Goal: Navigation & Orientation: Find specific page/section

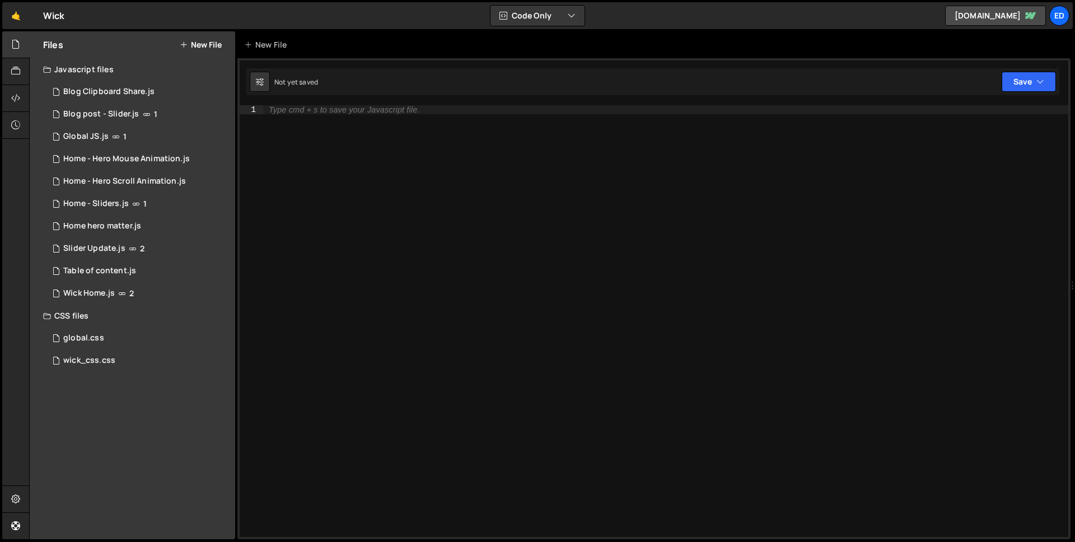
click at [51, 17] on div "Wick ⚠️ Code is being edited in another browser" at bounding box center [54, 15] width 22 height 13
click at [20, 14] on link "🤙" at bounding box center [15, 15] width 27 height 27
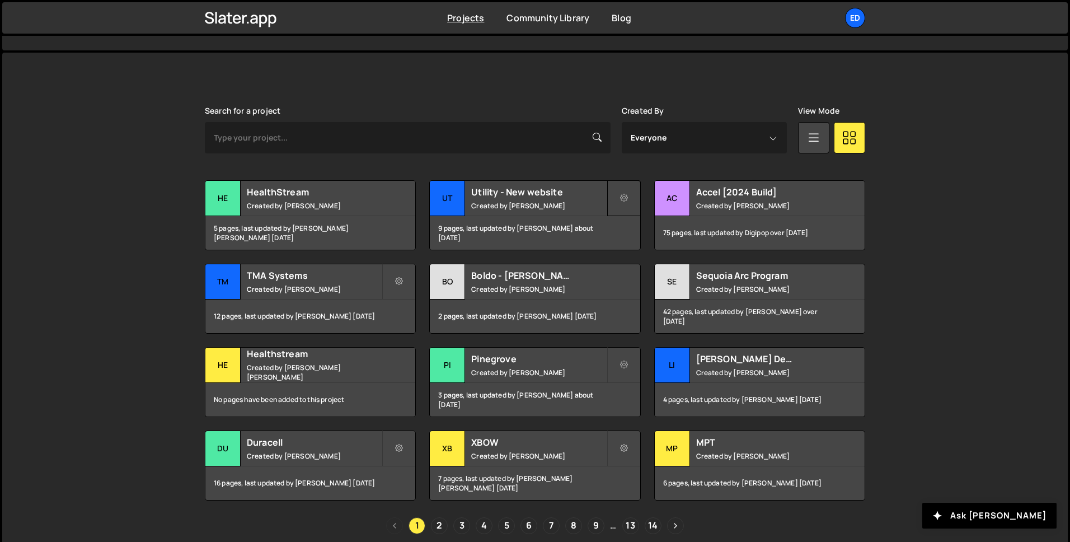
scroll to position [302, 0]
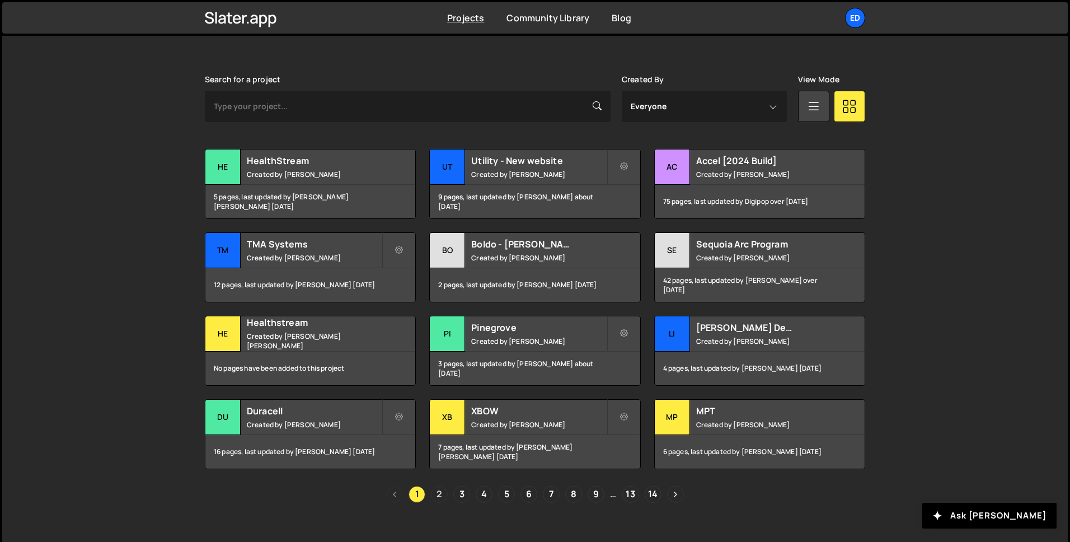
click at [442, 494] on link "2" at bounding box center [439, 494] width 17 height 17
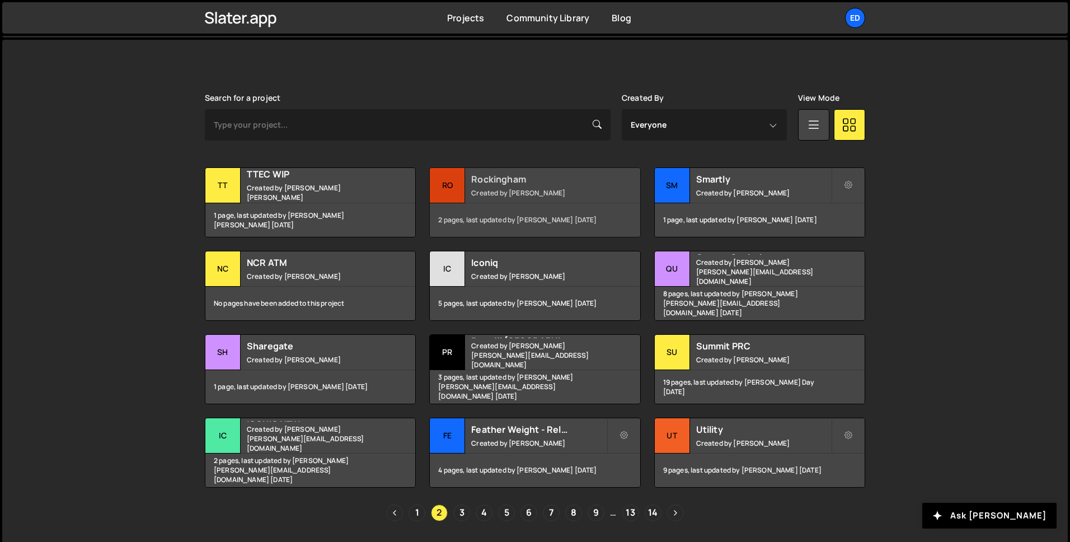
scroll to position [284, 0]
click at [461, 515] on link "3" at bounding box center [461, 512] width 17 height 17
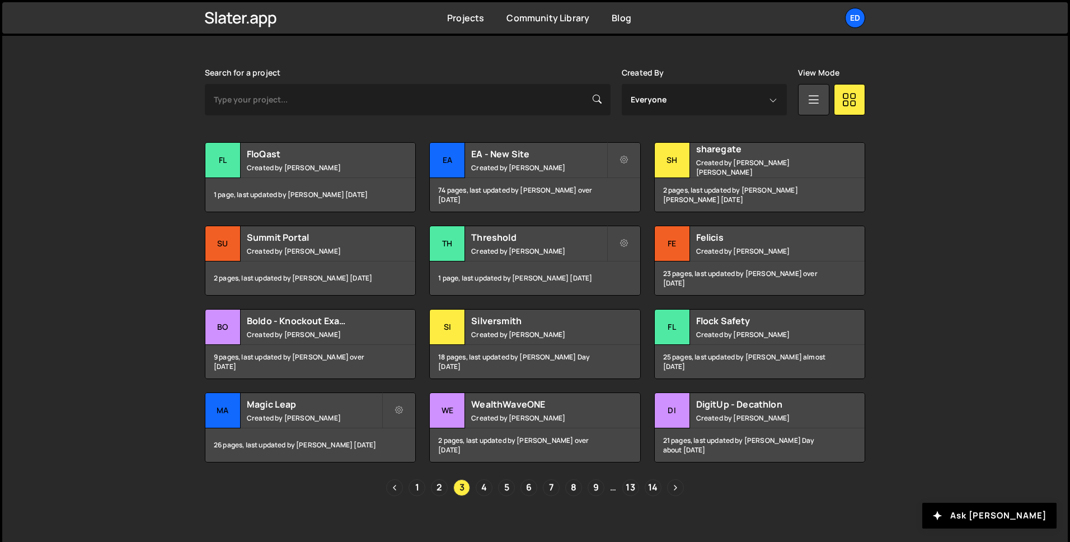
scroll to position [318, 0]
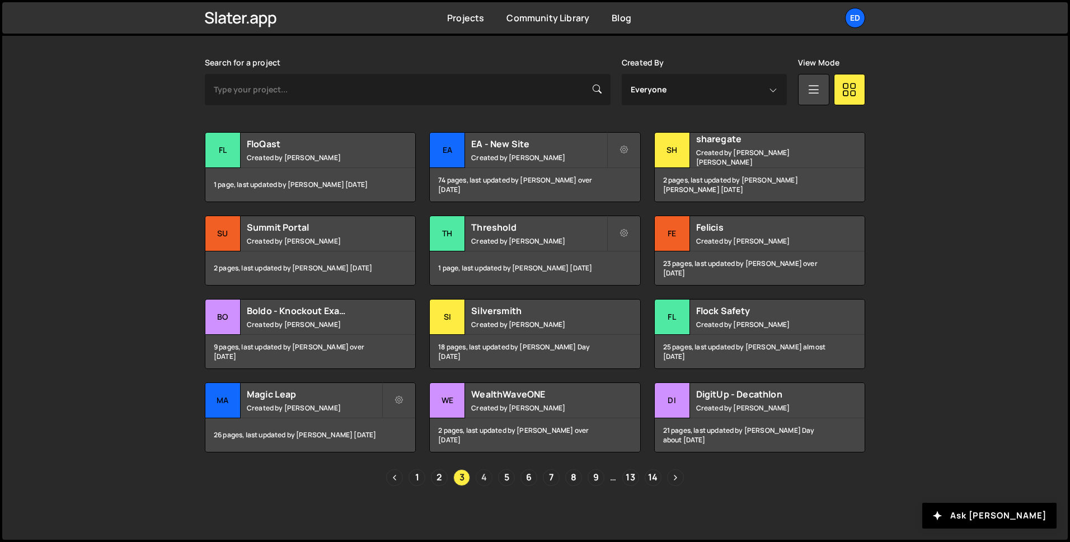
click at [483, 475] on link "4" at bounding box center [484, 477] width 17 height 17
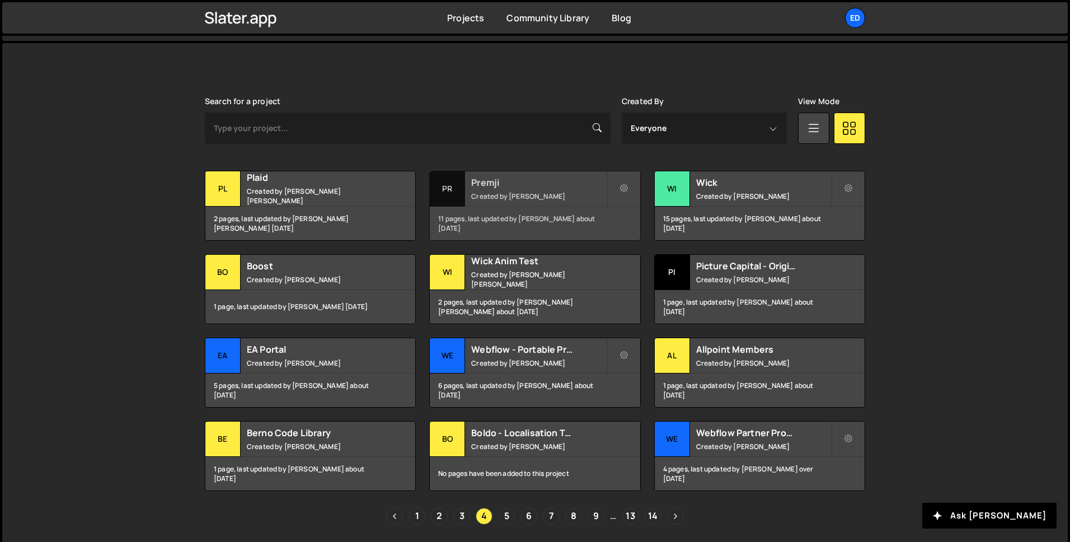
scroll to position [318, 0]
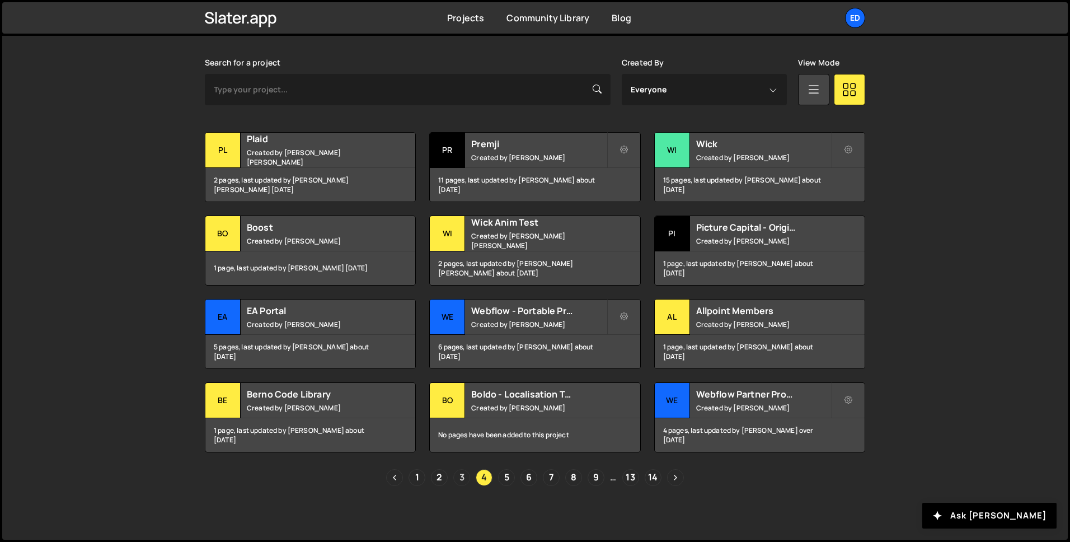
click at [457, 481] on link "3" at bounding box center [461, 477] width 17 height 17
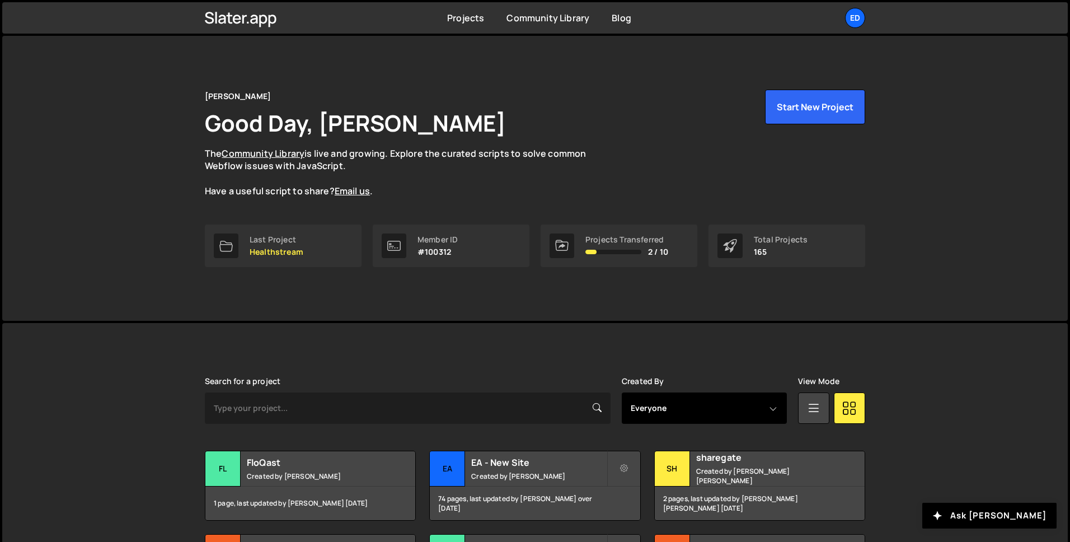
click at [732, 404] on select "Everyone nikola pavlovic Frances Truter Jared Malan Kevin Arleo chesley@edgaral…" at bounding box center [704, 407] width 165 height 31
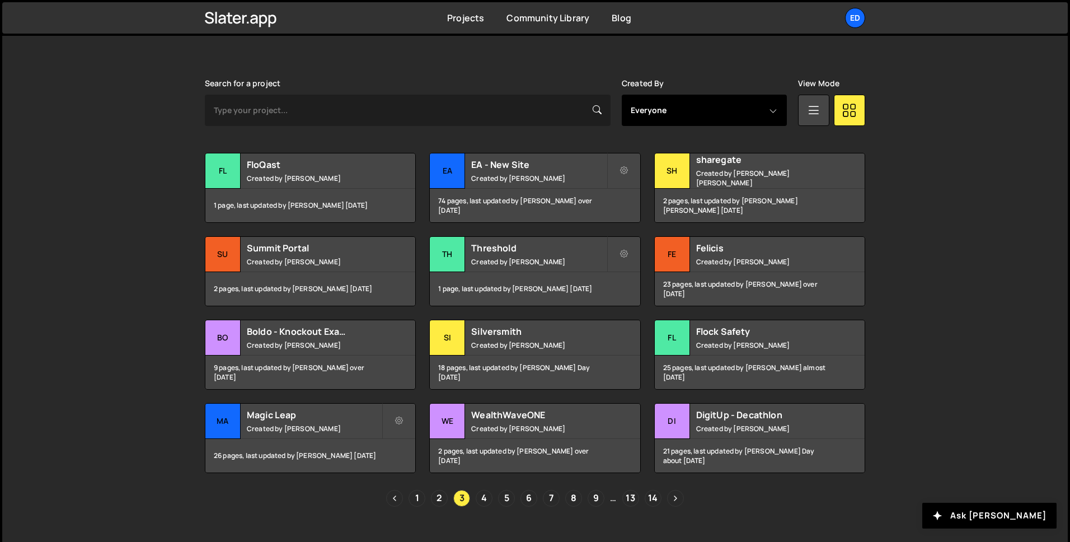
scroll to position [297, 0]
click at [720, 115] on select "Everyone nikola pavlovic Frances Truter Jared Malan Kevin Arleo chesley@edgaral…" at bounding box center [704, 110] width 165 height 31
select select "12"
click at [622, 95] on select "Everyone nikola pavlovic Frances Truter Jared Malan Kevin Arleo chesley@edgaral…" at bounding box center [704, 110] width 165 height 31
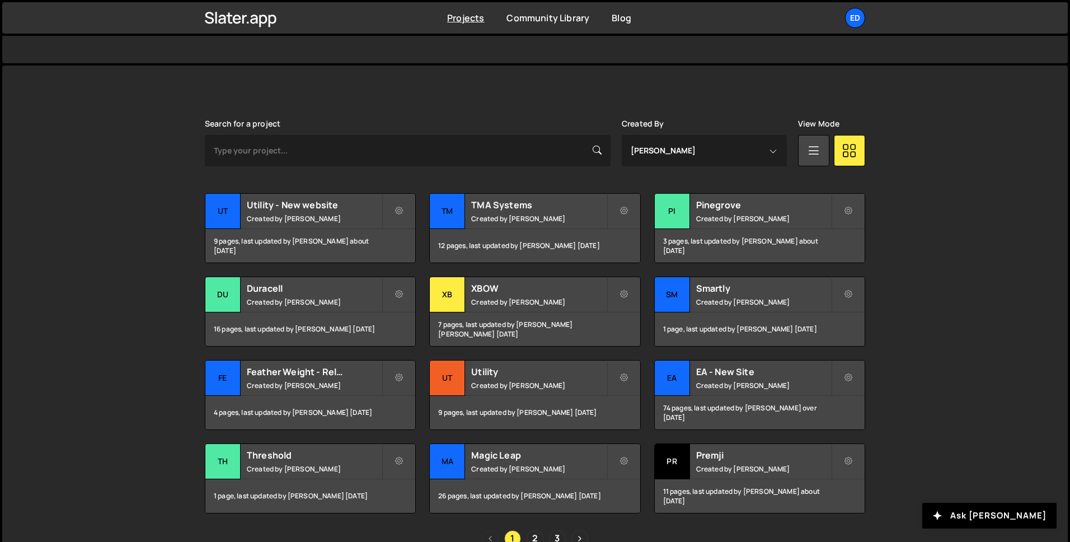
scroll to position [318, 0]
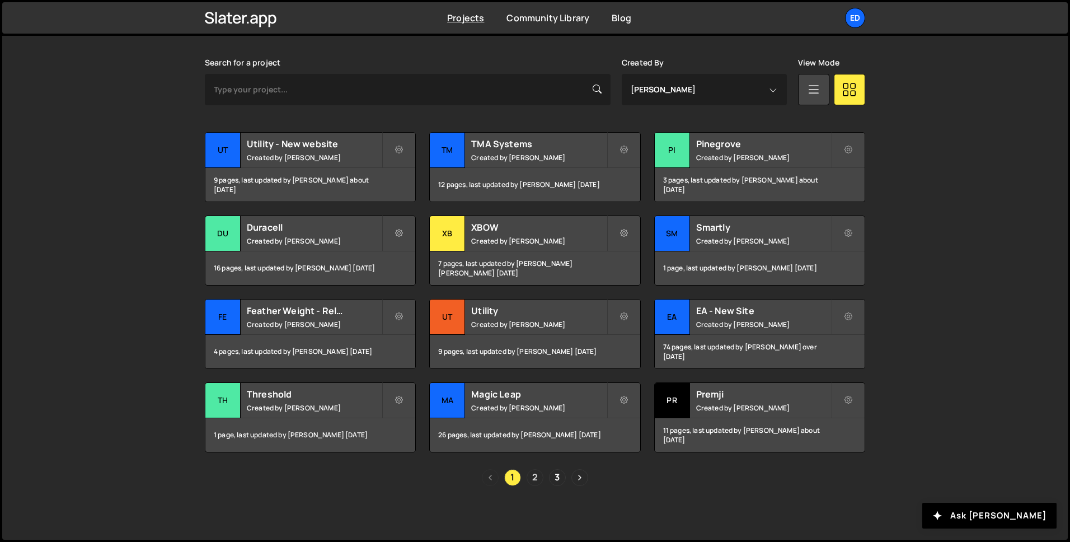
click at [533, 477] on link "2" at bounding box center [535, 477] width 17 height 17
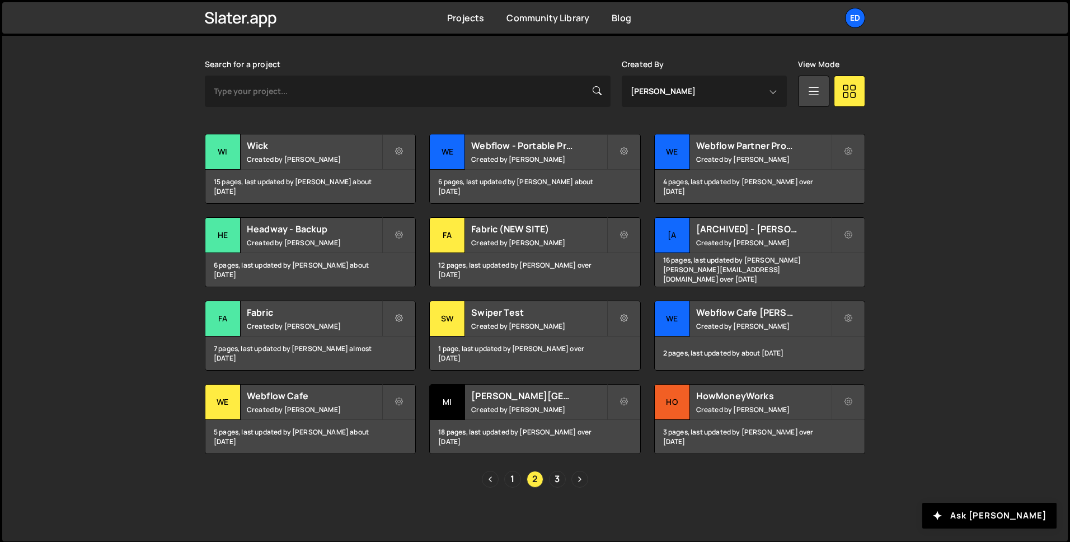
scroll to position [318, 0]
